Goal: Task Accomplishment & Management: Manage account settings

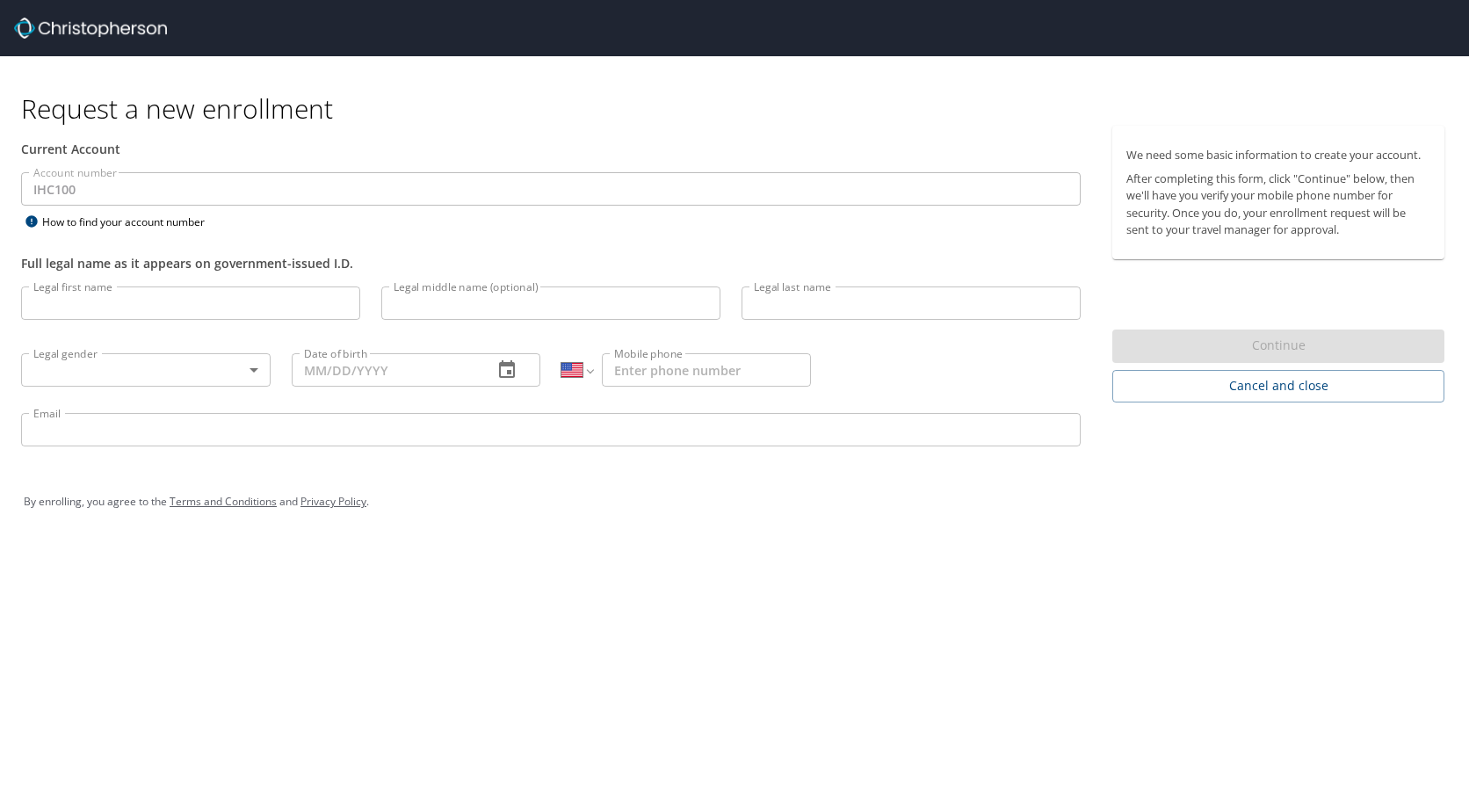
select select "US"
click at [1287, 384] on span "Cancel and close" at bounding box center [1279, 386] width 305 height 22
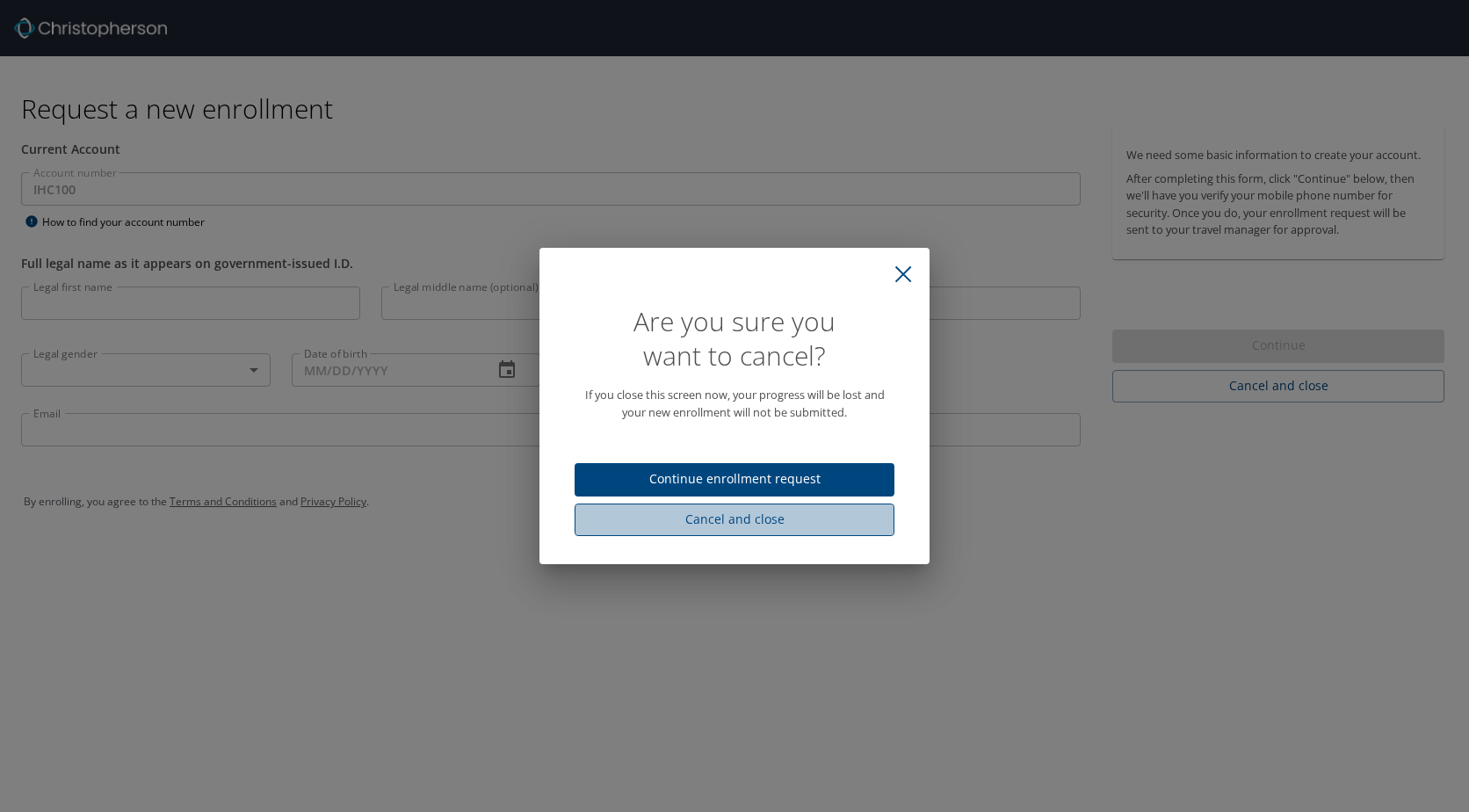
click at [733, 518] on span "Cancel and close" at bounding box center [735, 520] width 292 height 22
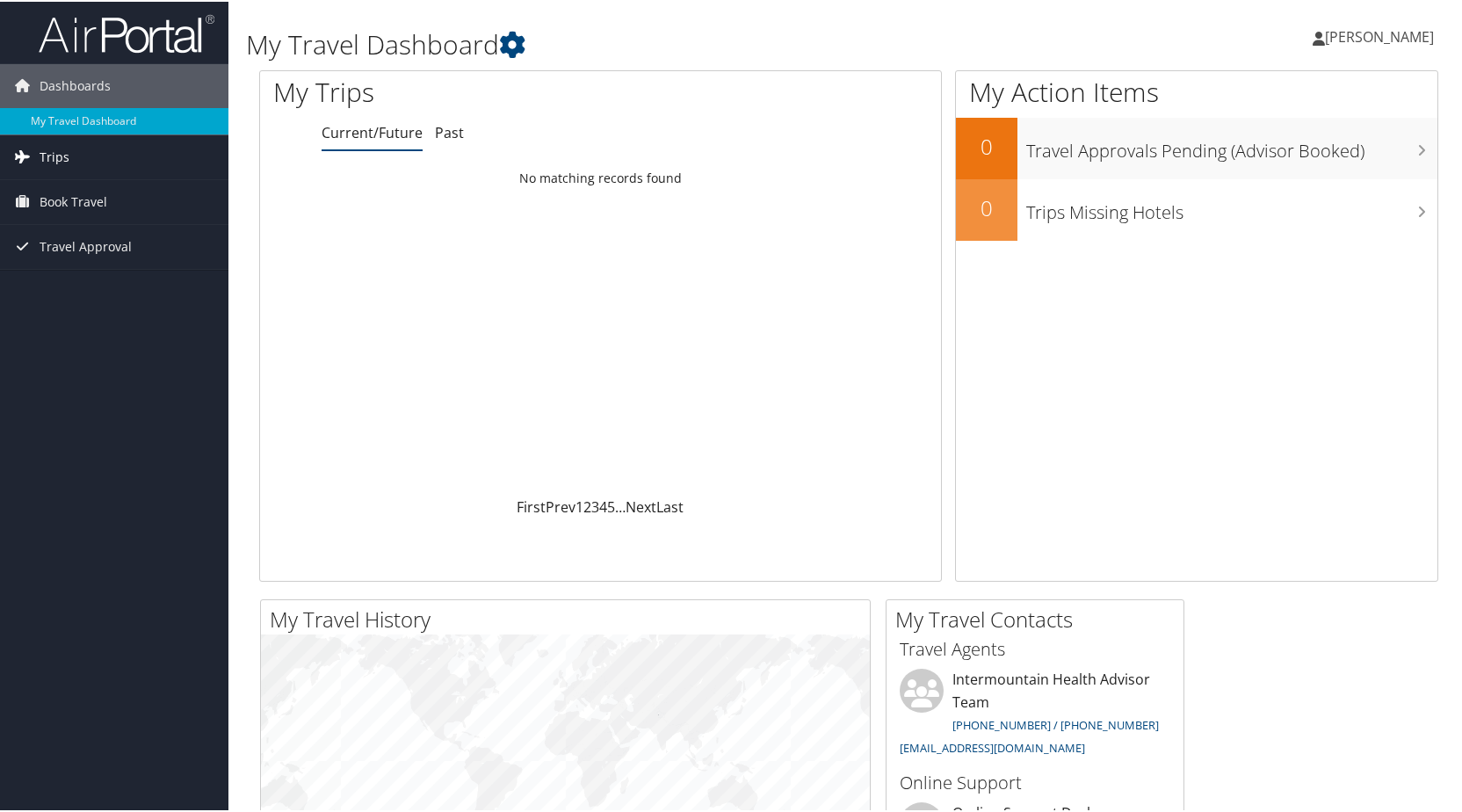
click at [98, 151] on link "Trips" at bounding box center [114, 156] width 228 height 44
click at [92, 189] on link "Current/Future Trips" at bounding box center [114, 190] width 228 height 27
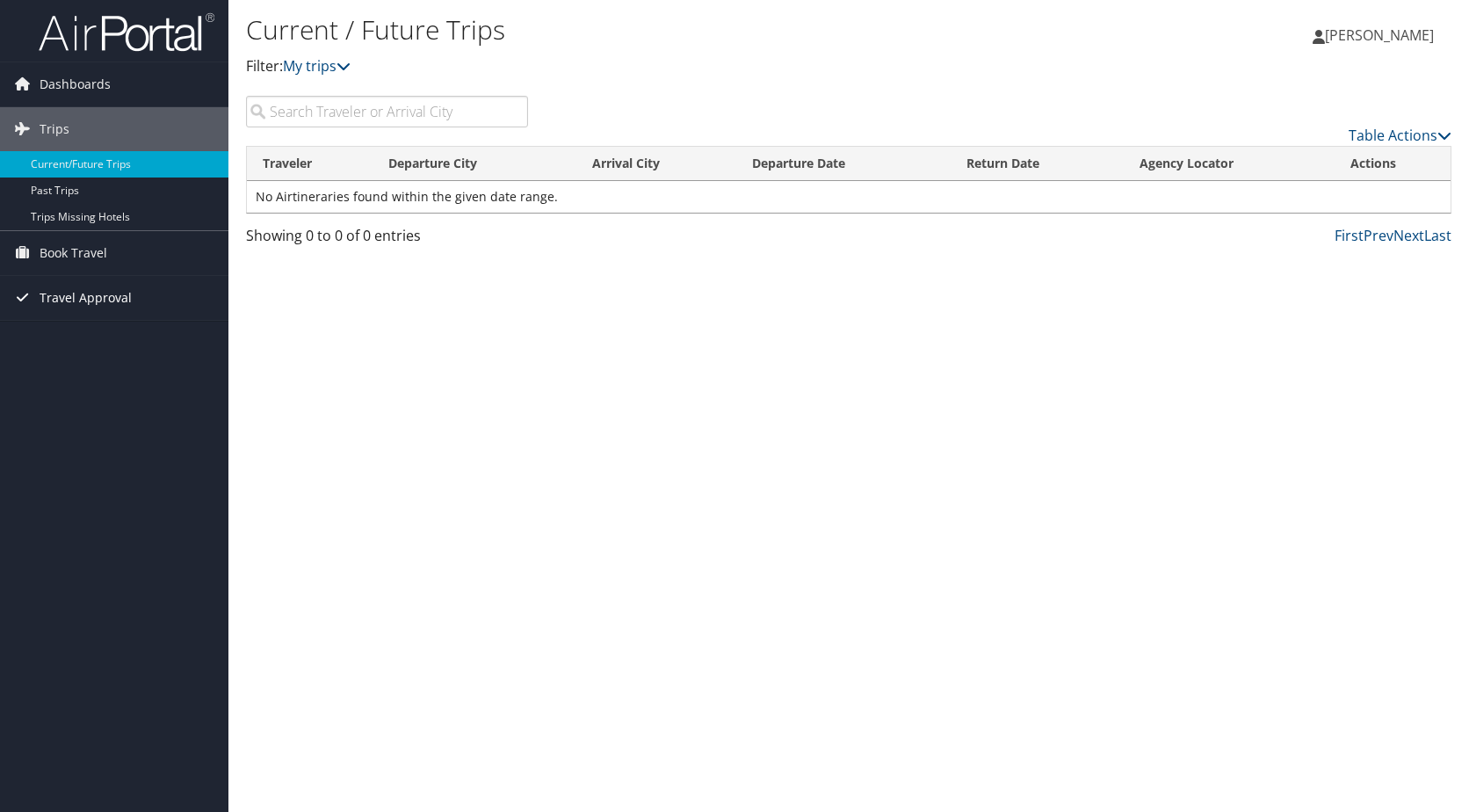
click at [25, 291] on icon at bounding box center [22, 296] width 27 height 27
click at [96, 334] on link "Pending Trip Approvals" at bounding box center [114, 333] width 228 height 27
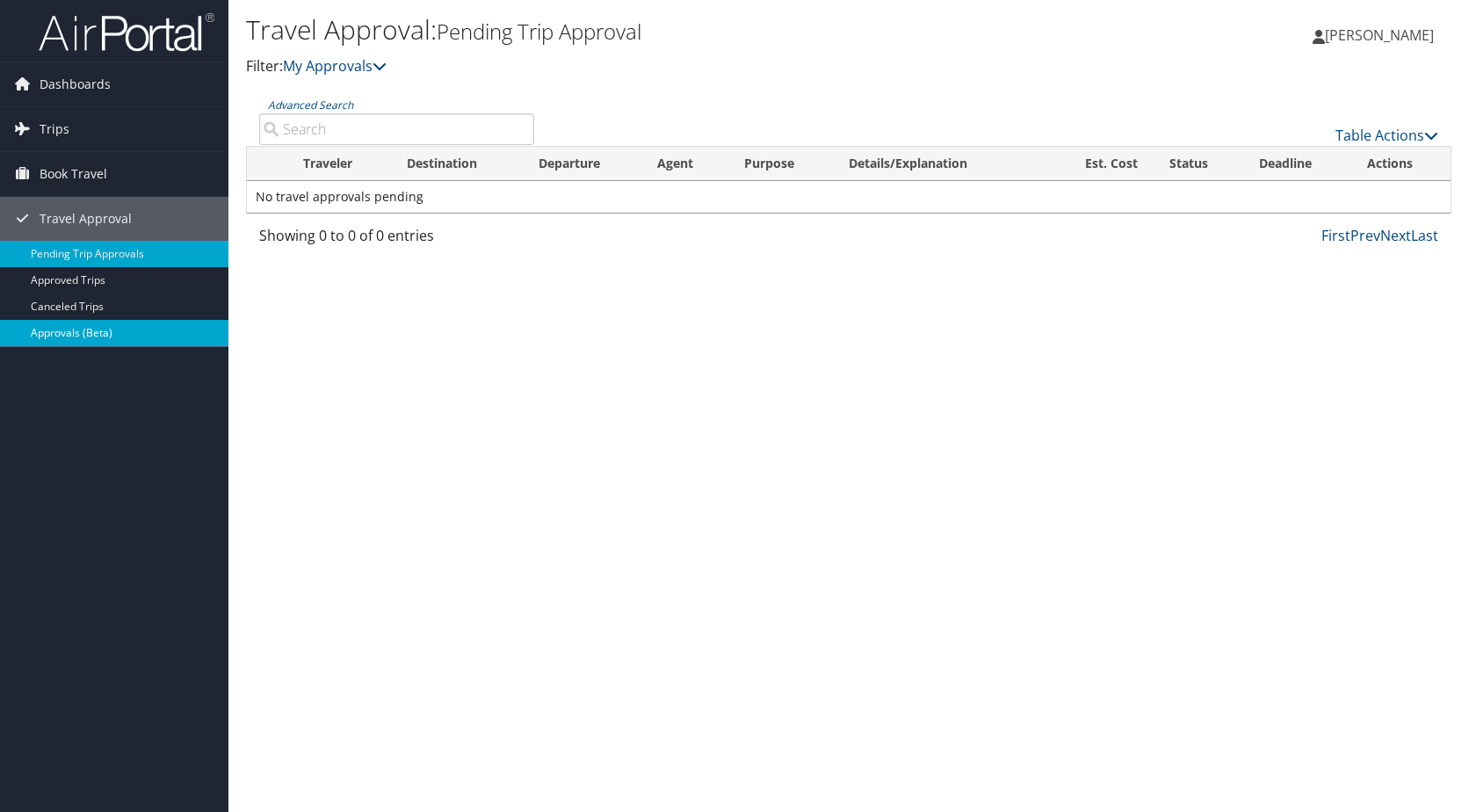
click at [112, 338] on link "Approvals (Beta)" at bounding box center [114, 333] width 228 height 27
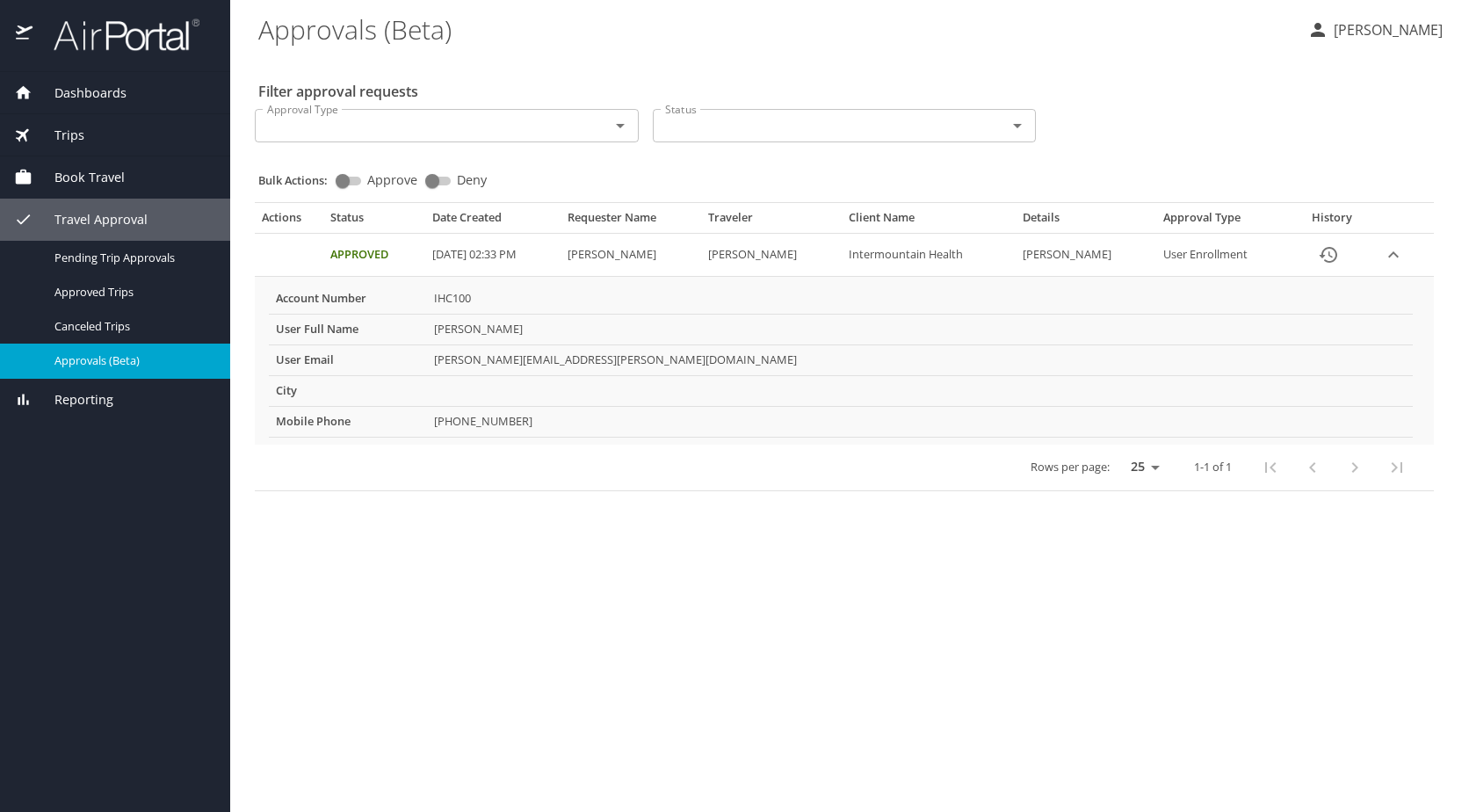
click at [629, 128] on icon "Open" at bounding box center [620, 125] width 21 height 21
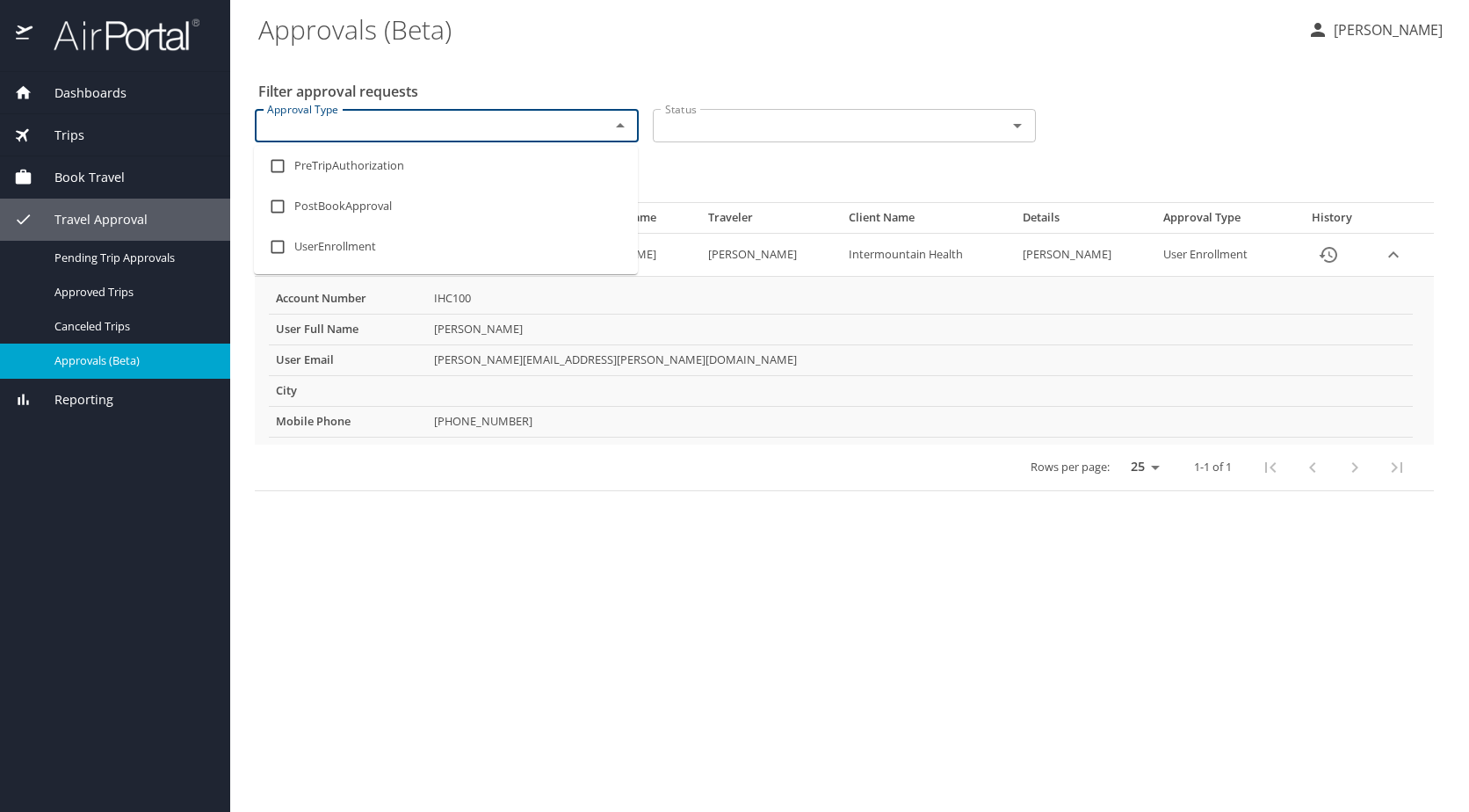
click at [629, 128] on icon "Close" at bounding box center [620, 125] width 21 height 21
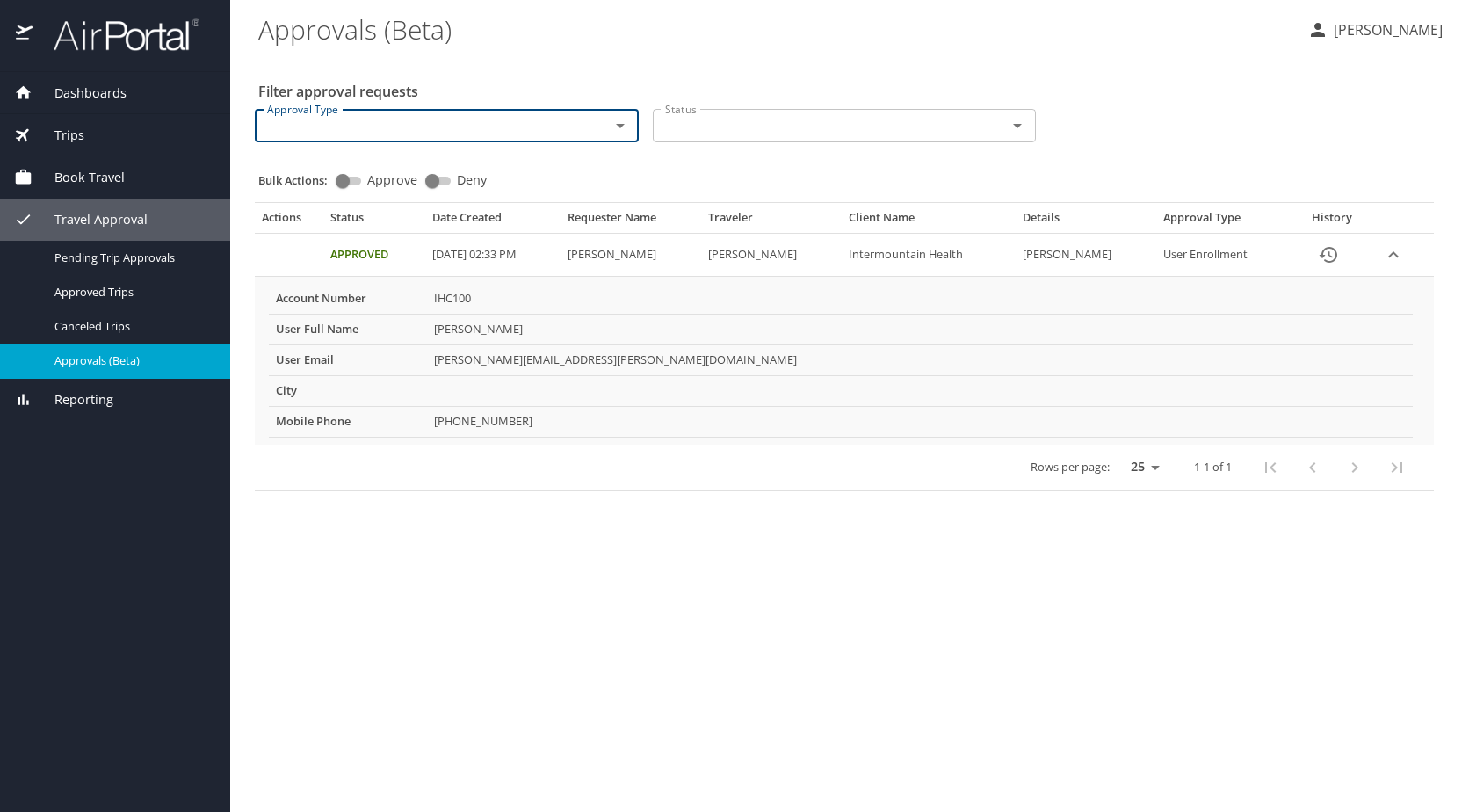
click at [983, 127] on div at bounding box center [1006, 125] width 46 height 25
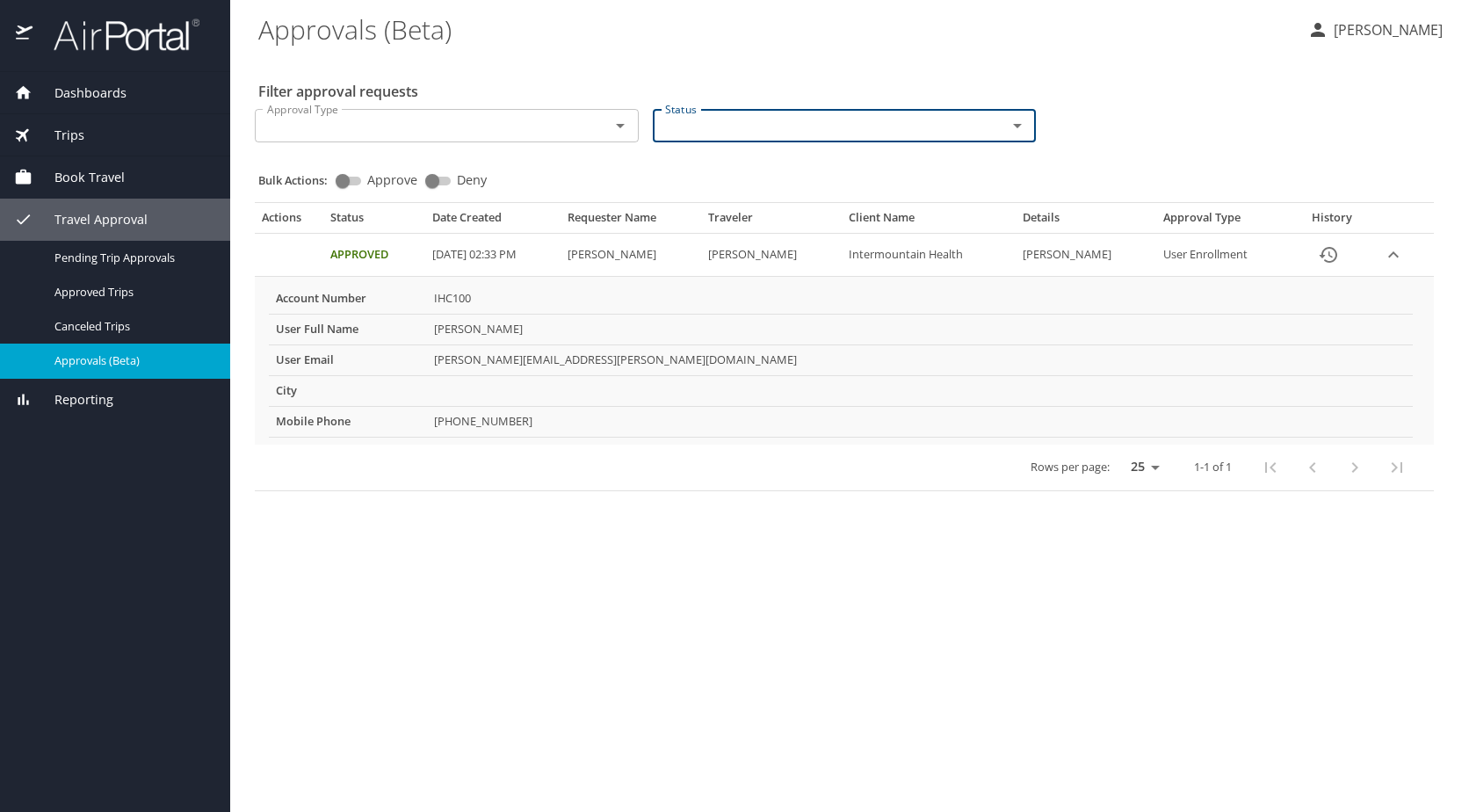
click at [1013, 127] on icon "Open" at bounding box center [1017, 125] width 21 height 21
click at [1013, 127] on icon "Close" at bounding box center [1017, 125] width 21 height 21
click at [122, 93] on span "Dashboards" at bounding box center [79, 92] width 94 height 19
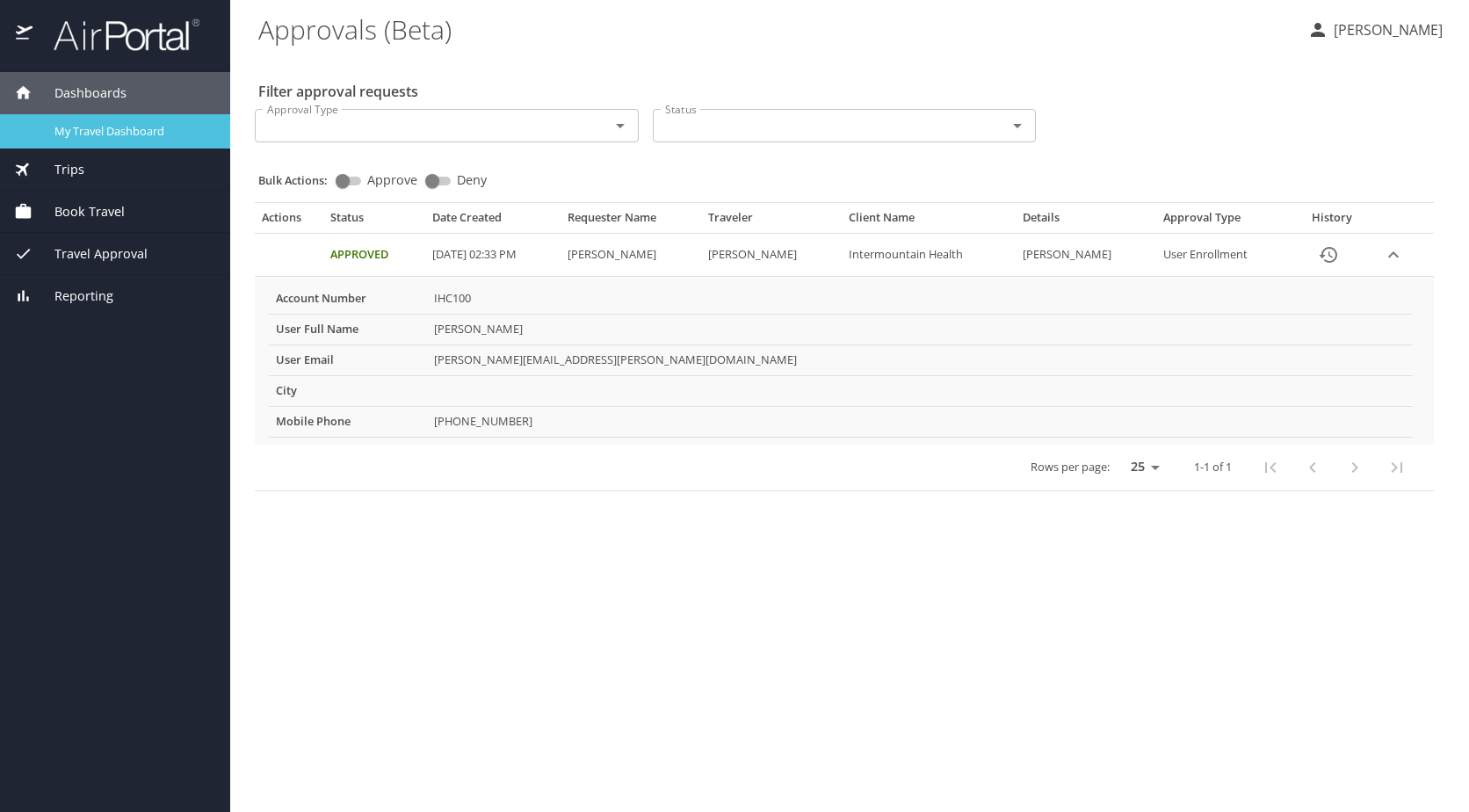
click at [113, 127] on span "My Travel Dashboard" at bounding box center [132, 131] width 155 height 17
